Goal: Information Seeking & Learning: Check status

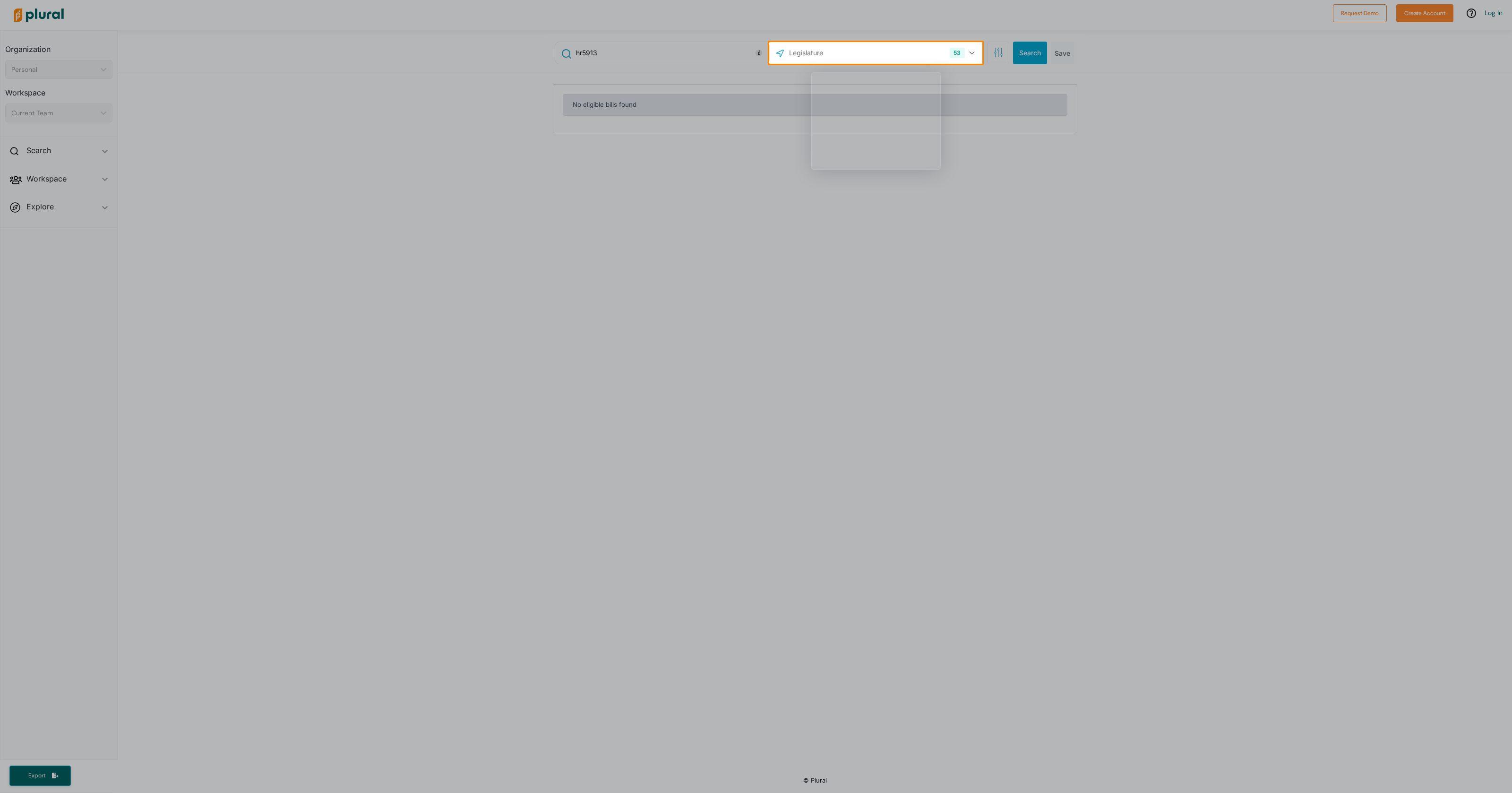
click at [681, 102] on div "Product tour overlay" at bounding box center [756, 396] width 1512 height 793
click at [674, 93] on div "Product tour overlay" at bounding box center [756, 396] width 1512 height 793
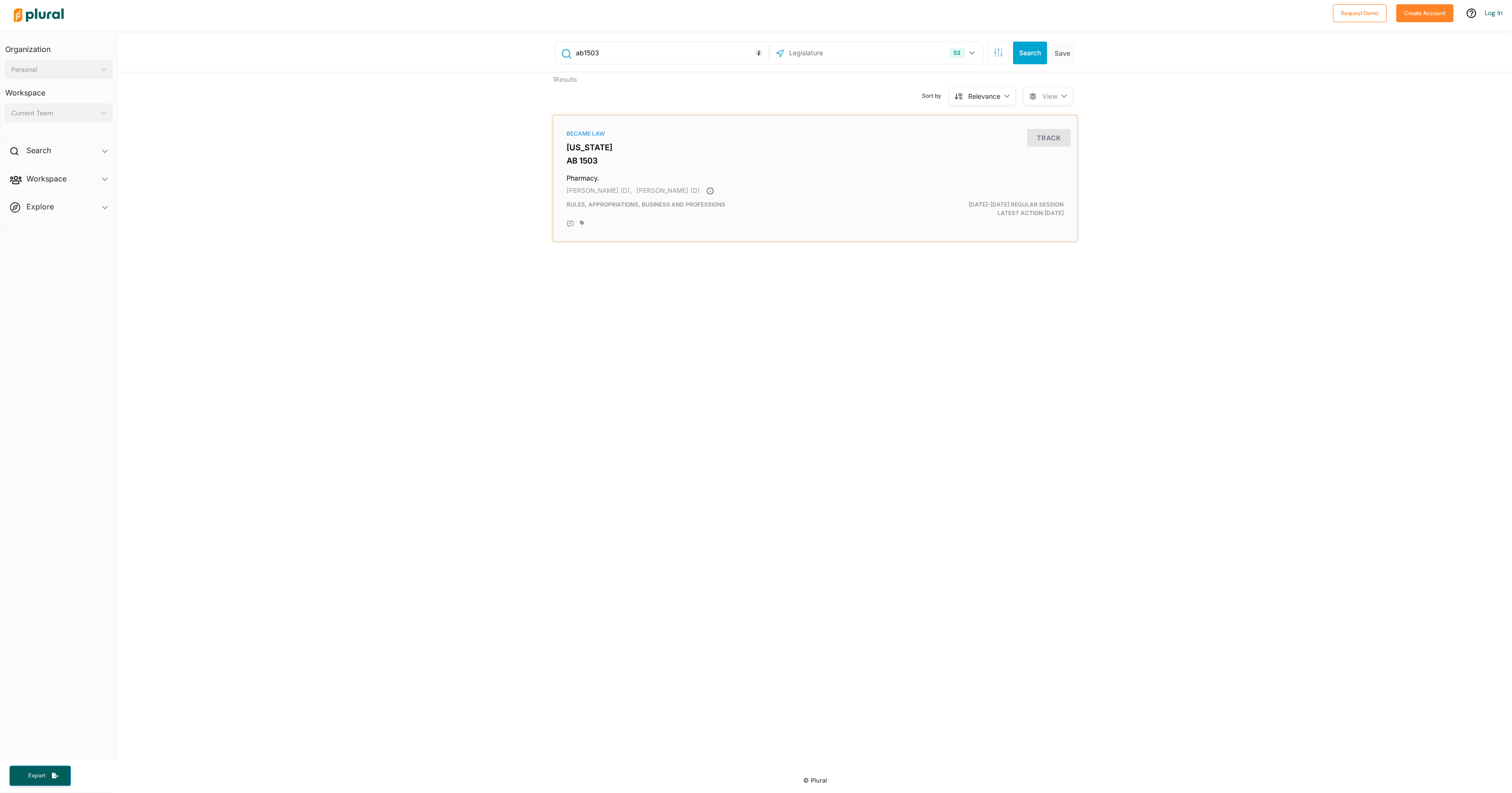
click at [595, 150] on h3 "[US_STATE]" at bounding box center [815, 147] width 497 height 9
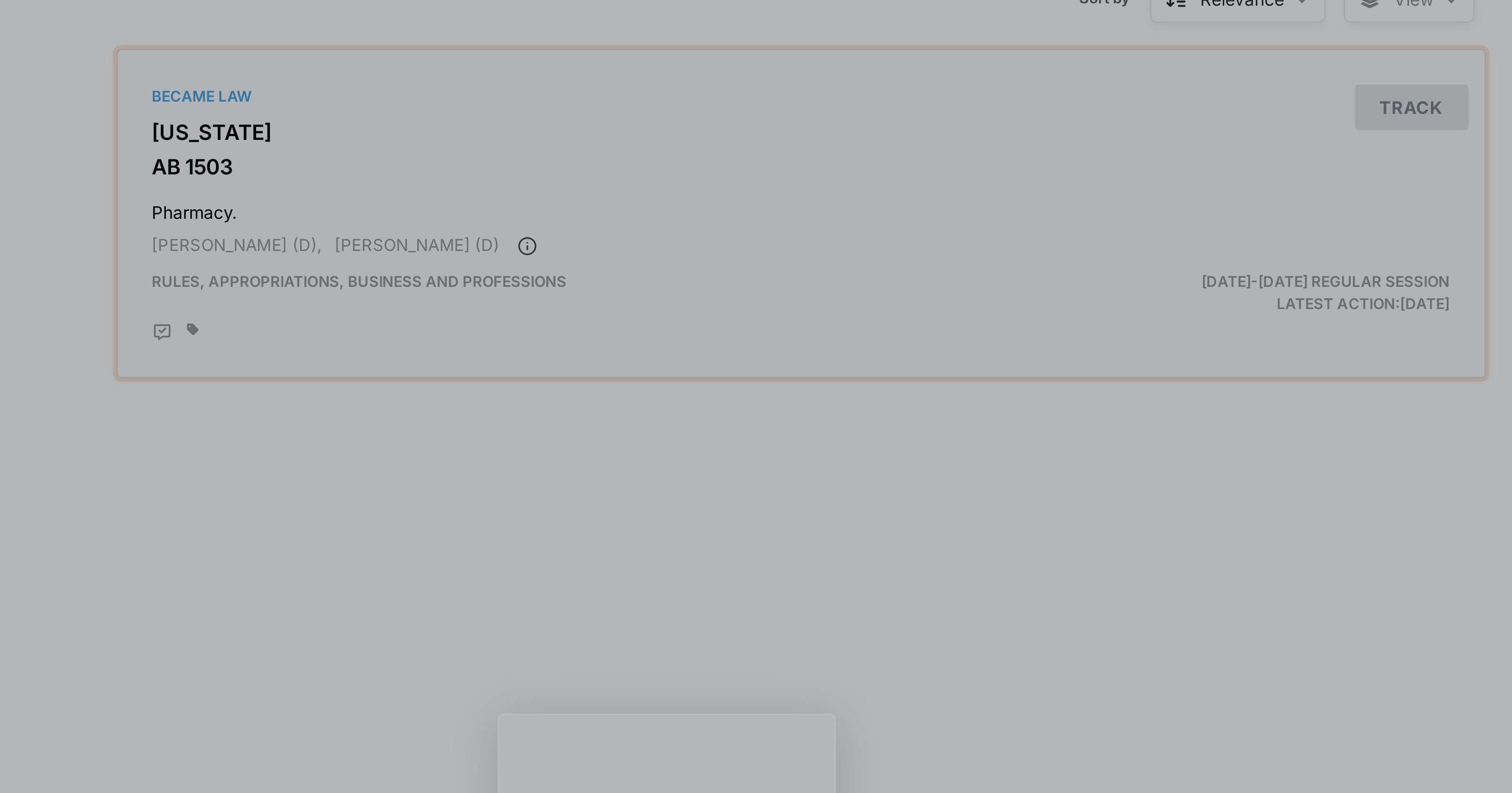
click at [597, 136] on div "Became Law" at bounding box center [815, 134] width 497 height 8
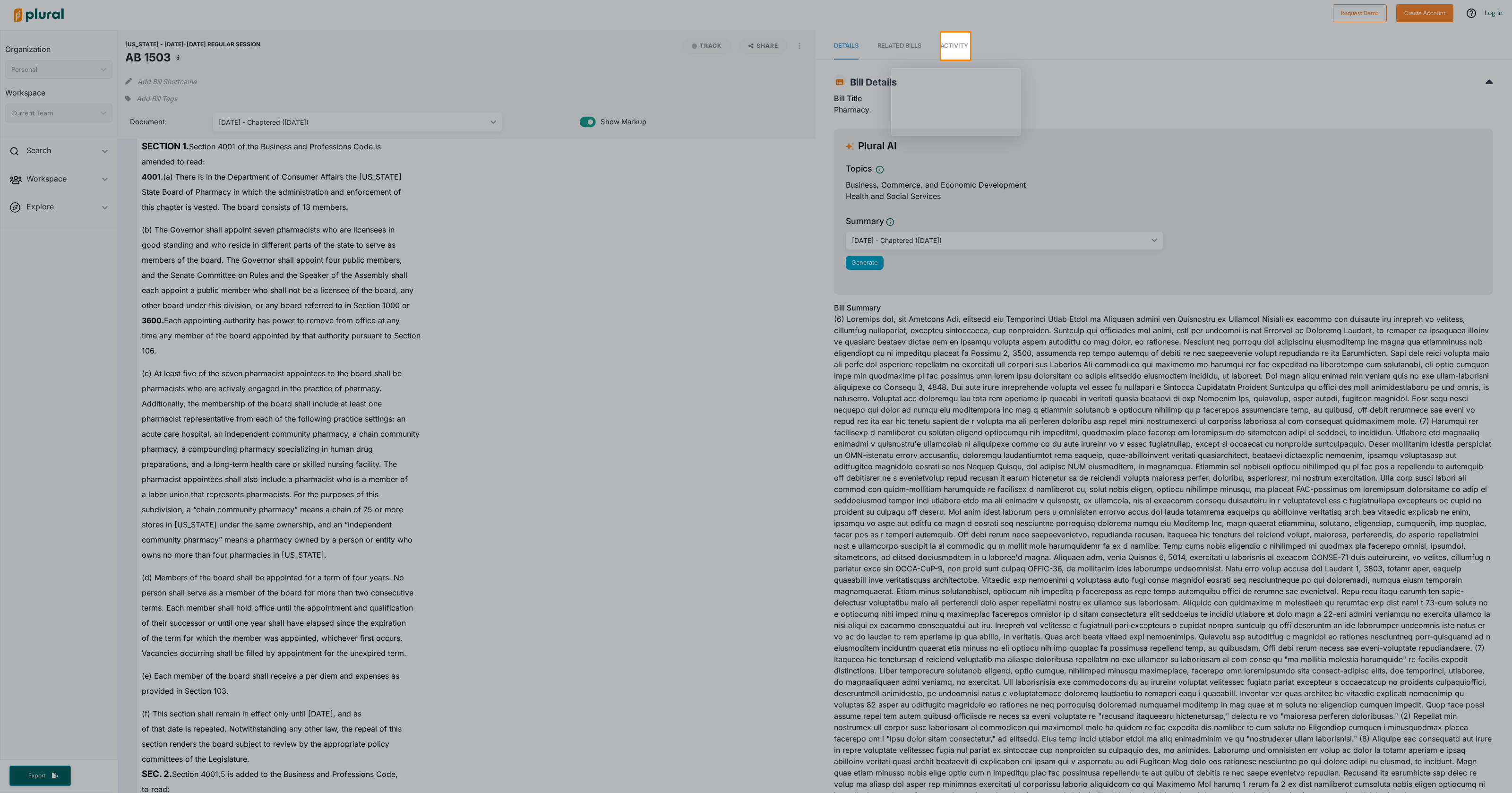
click at [239, 692] on div at bounding box center [756, 426] width 1512 height 733
click at [302, 609] on div at bounding box center [756, 426] width 1512 height 733
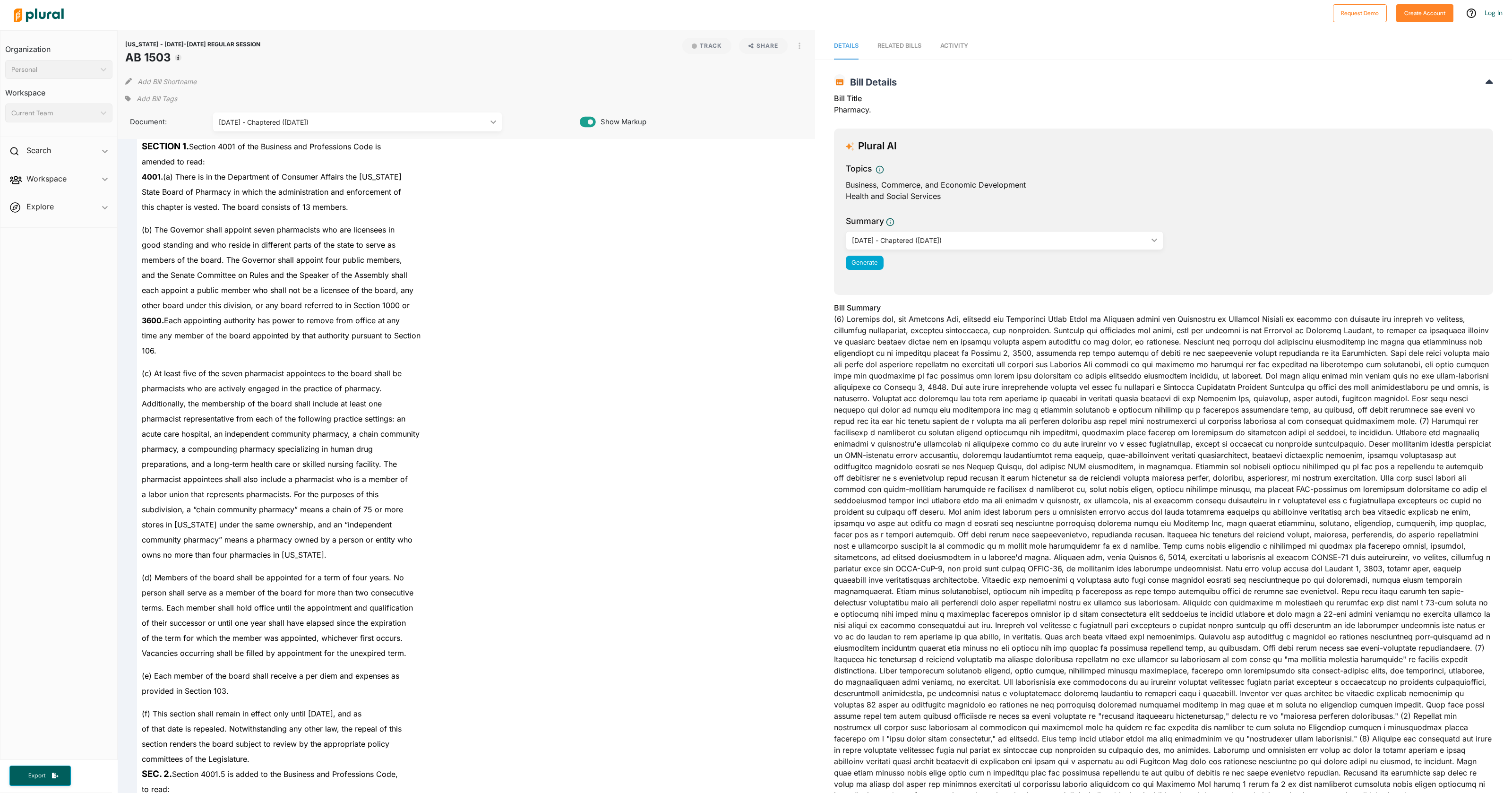
click at [961, 46] on span "Activity" at bounding box center [954, 46] width 28 height 7
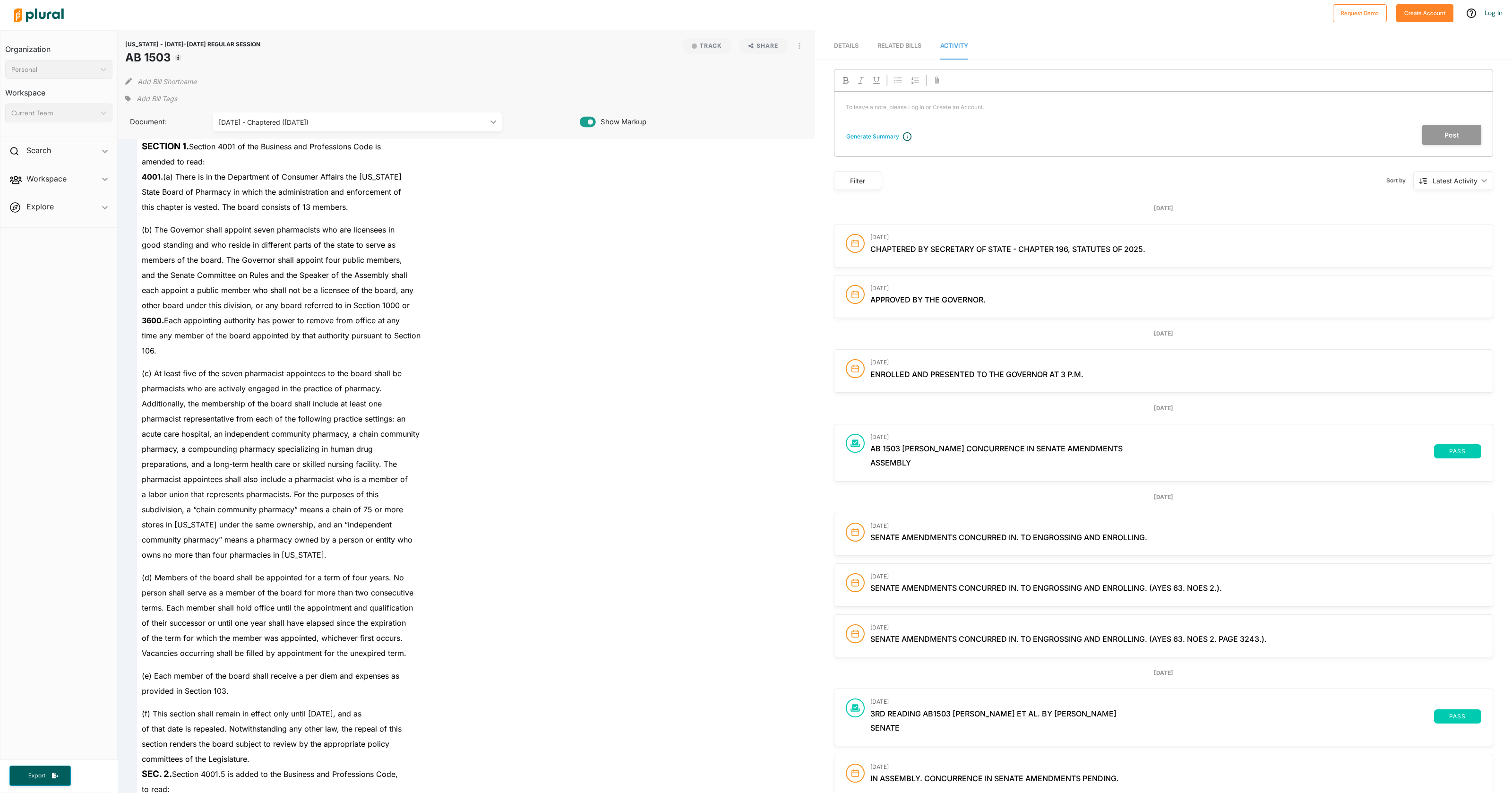
click at [907, 49] on div "RELATED BILLS" at bounding box center [899, 45] width 44 height 9
click at [967, 47] on span "Activity" at bounding box center [954, 46] width 28 height 7
click at [851, 44] on span "Details" at bounding box center [846, 46] width 25 height 7
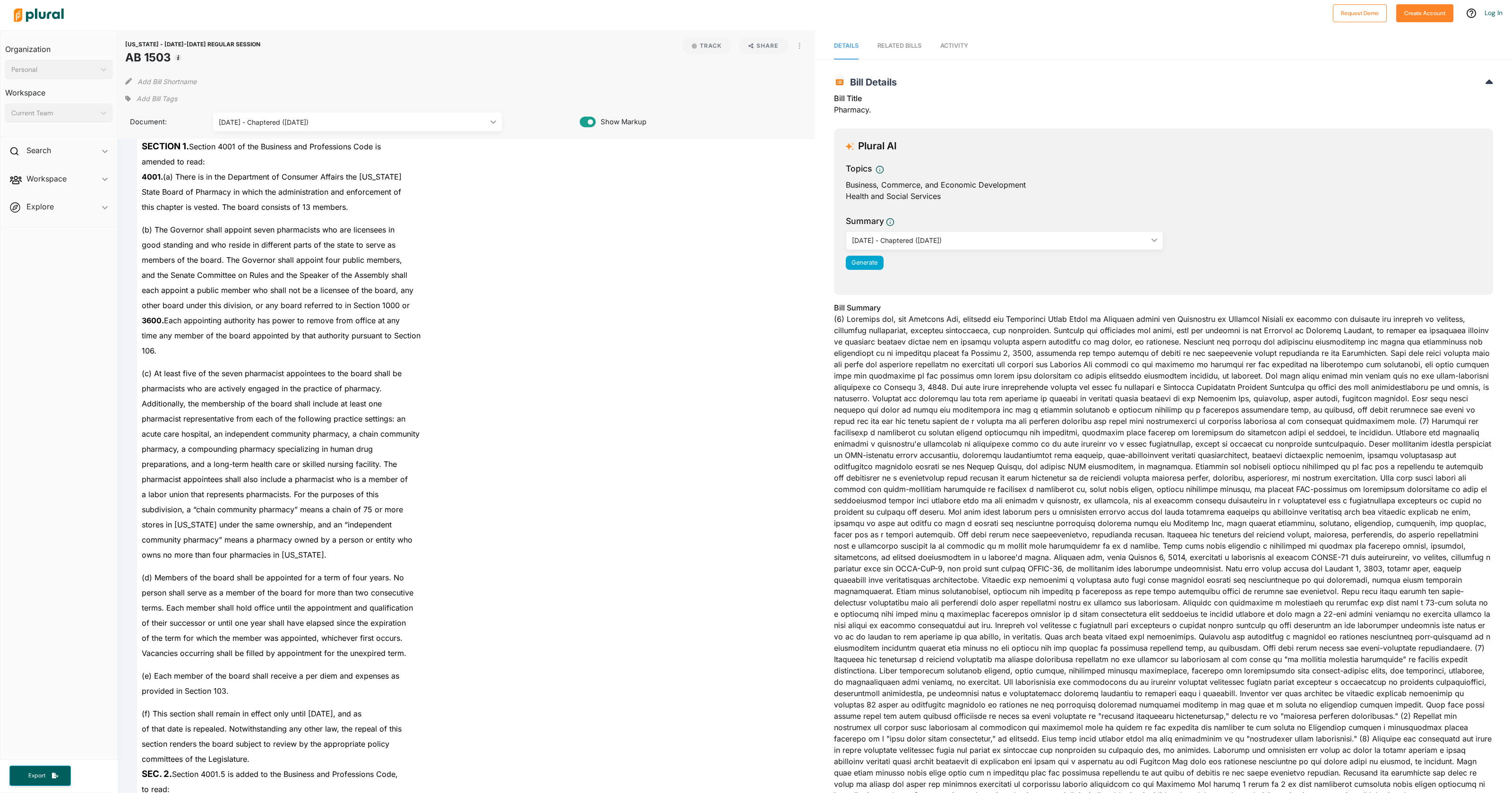
click at [905, 45] on div "RELATED BILLS" at bounding box center [899, 45] width 44 height 9
click at [961, 36] on link "Activity" at bounding box center [954, 46] width 28 height 27
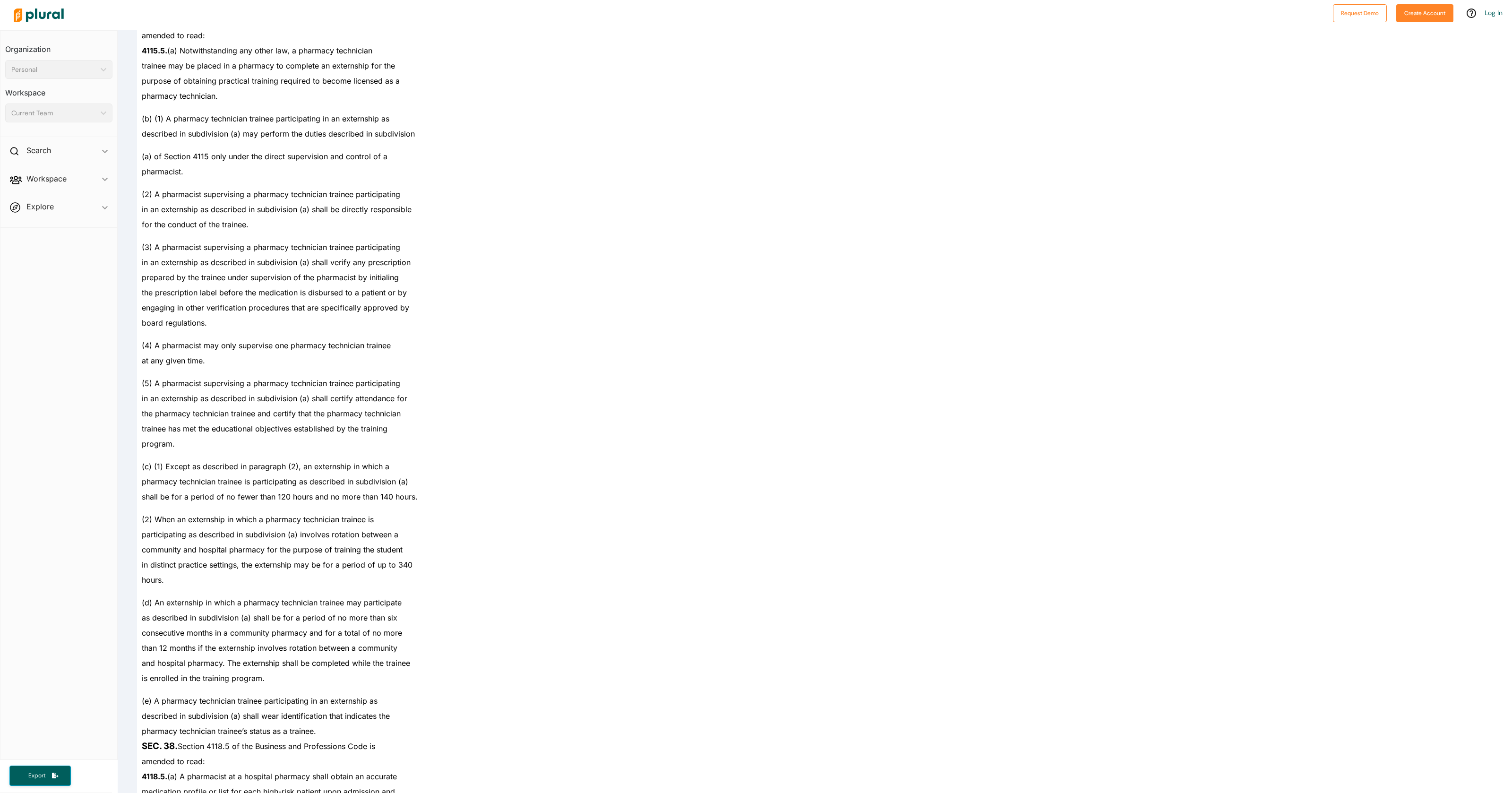
scroll to position [23765, 0]
